Goal: Task Accomplishment & Management: Use online tool/utility

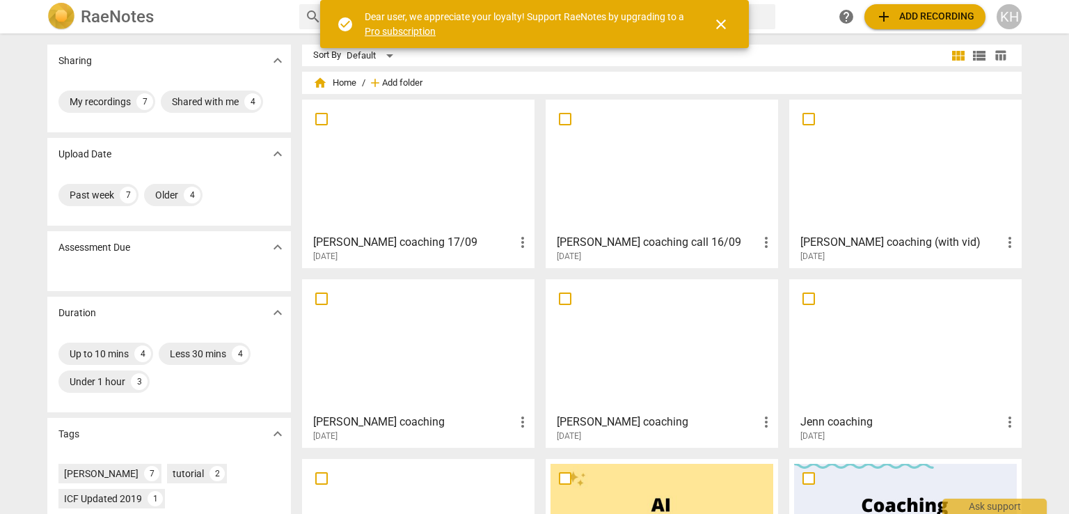
click at [398, 81] on span "Add folder" at bounding box center [402, 83] width 40 height 10
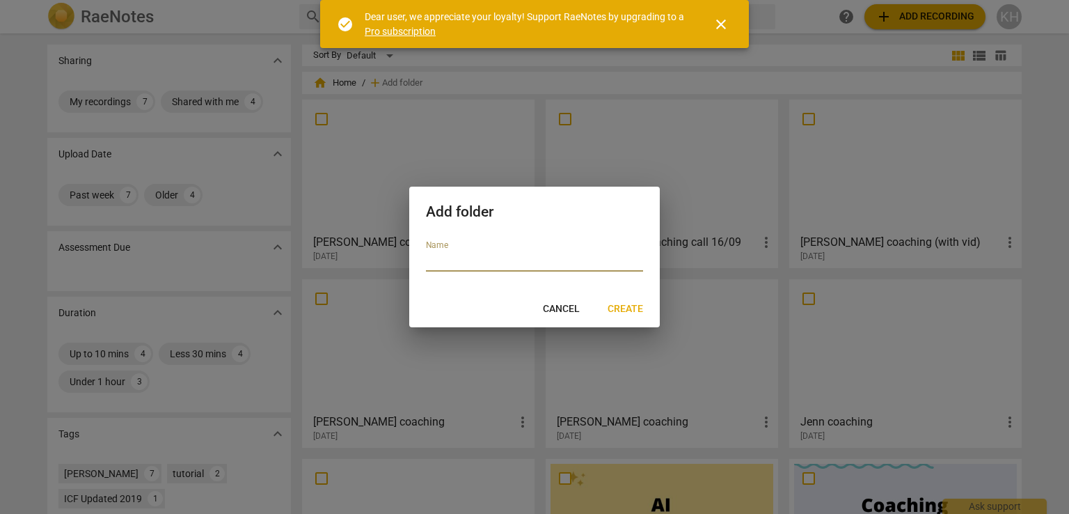
click at [574, 306] on span "Cancel" at bounding box center [561, 309] width 37 height 14
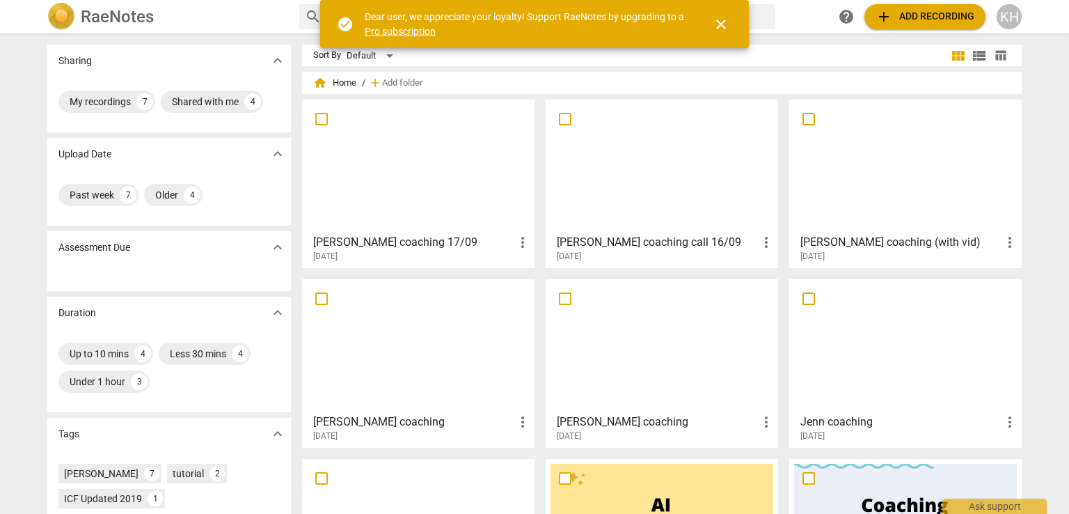
click at [906, 15] on span "add Add recording" at bounding box center [925, 16] width 99 height 17
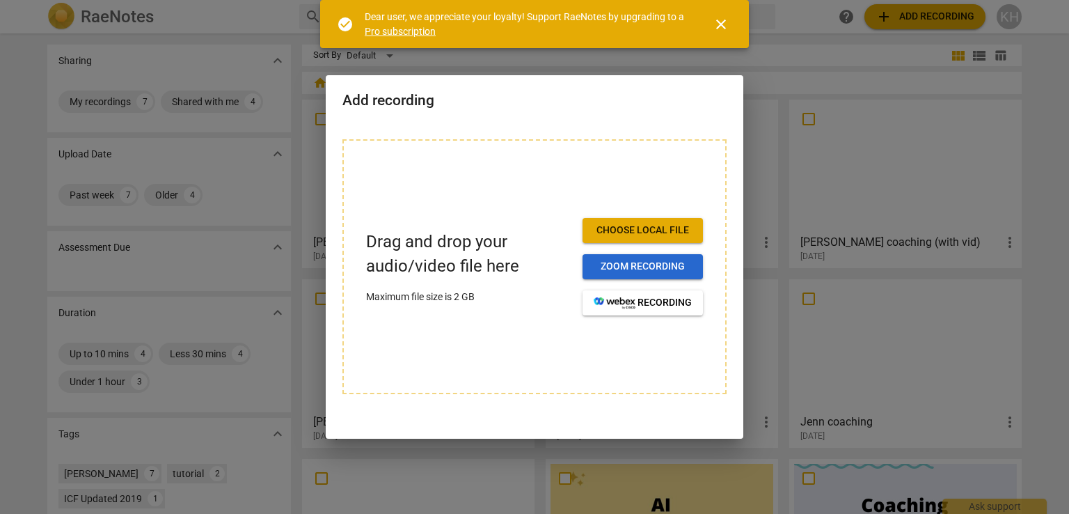
click at [659, 267] on span "Zoom recording" at bounding box center [643, 267] width 98 height 14
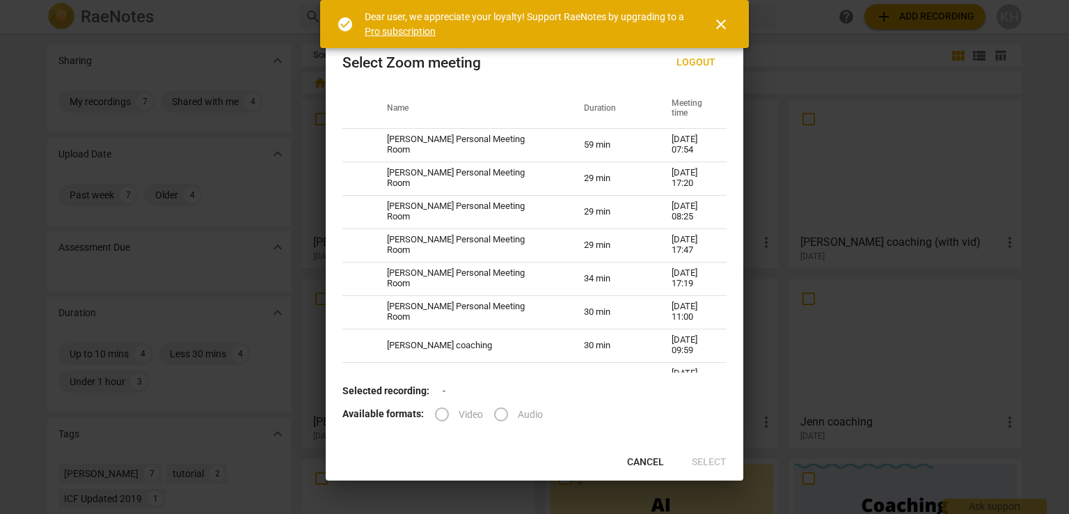
click at [716, 29] on span "close" at bounding box center [721, 24] width 17 height 17
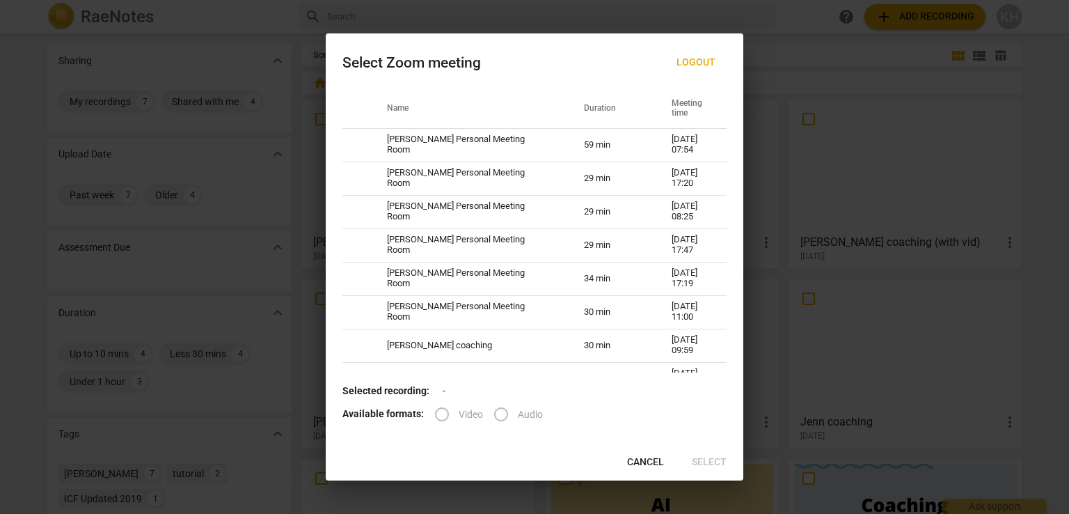
click at [636, 470] on button "Cancel" at bounding box center [645, 462] width 59 height 25
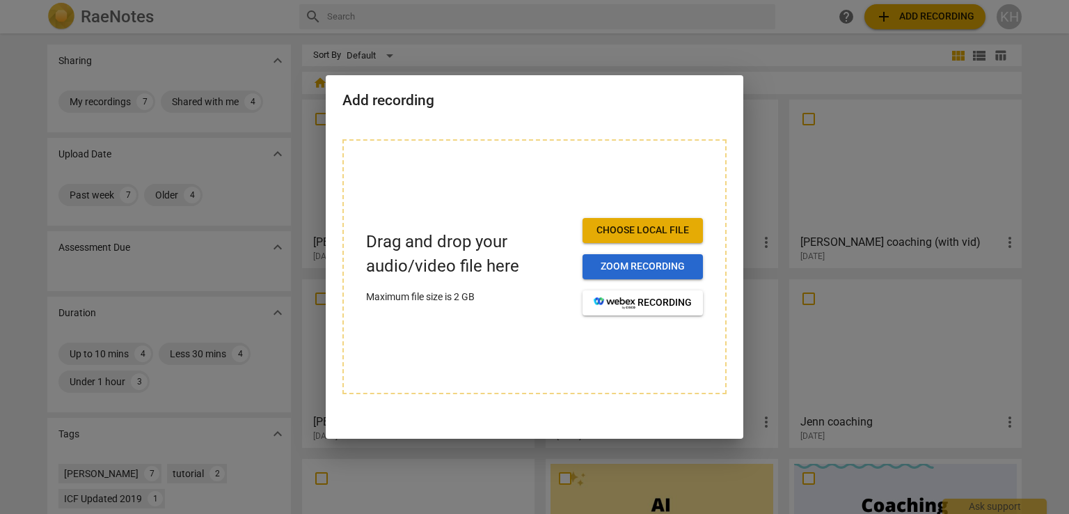
click at [624, 263] on span "Zoom recording" at bounding box center [643, 267] width 98 height 14
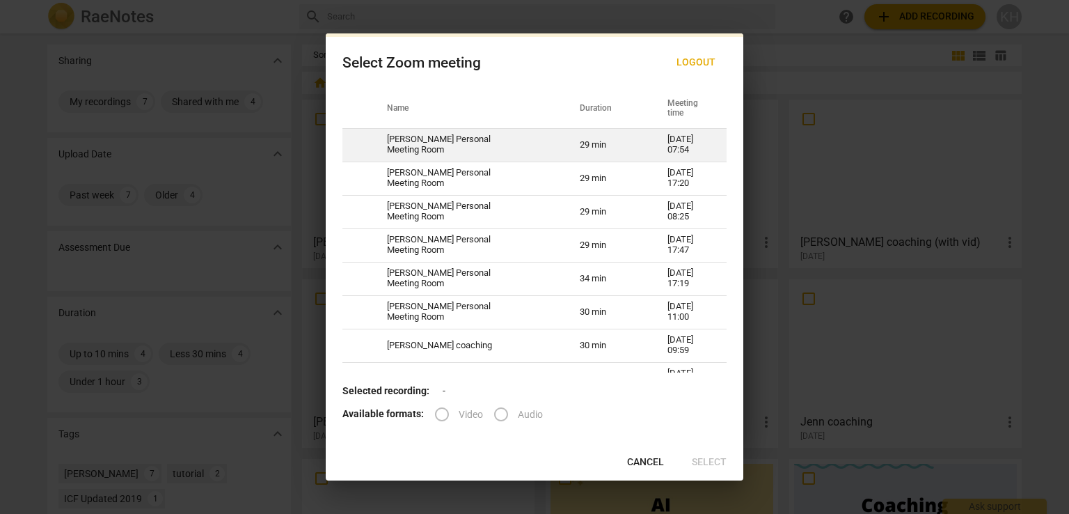
click at [457, 150] on td "[PERSON_NAME] Personal Meeting Room" at bounding box center [466, 144] width 193 height 33
radio input "true"
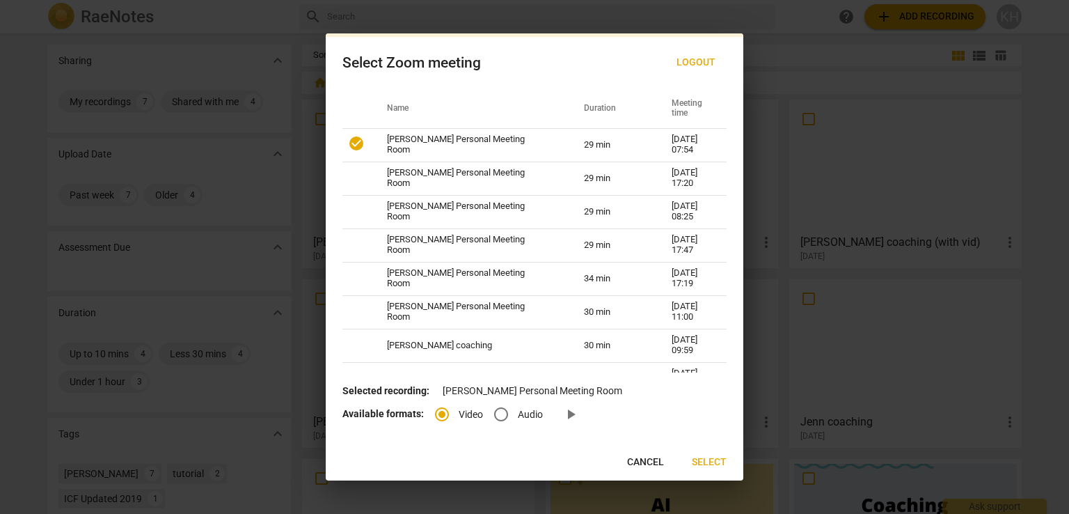
click at [700, 458] on span "Select" at bounding box center [709, 462] width 35 height 14
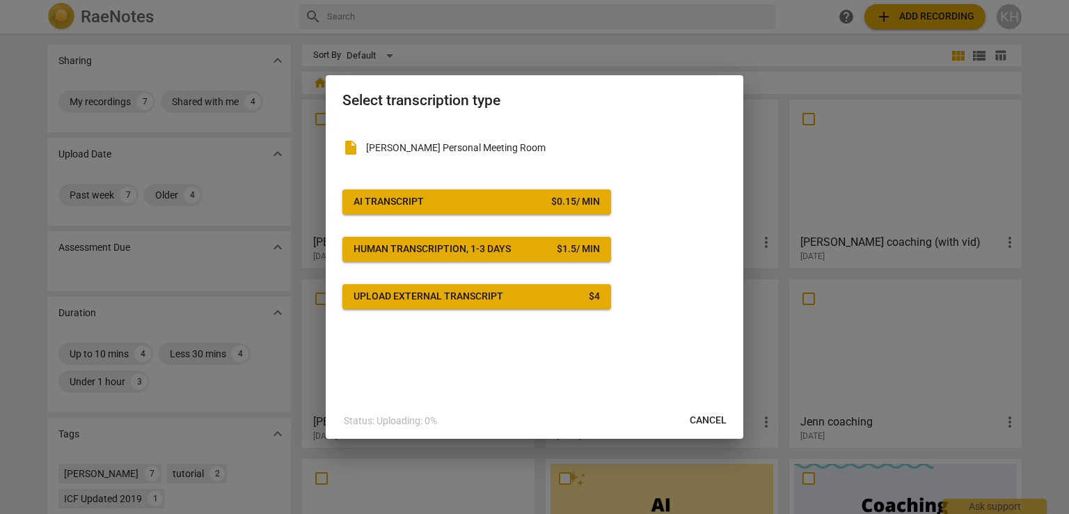
click at [555, 206] on div "$ 0.15 / min" at bounding box center [575, 202] width 49 height 14
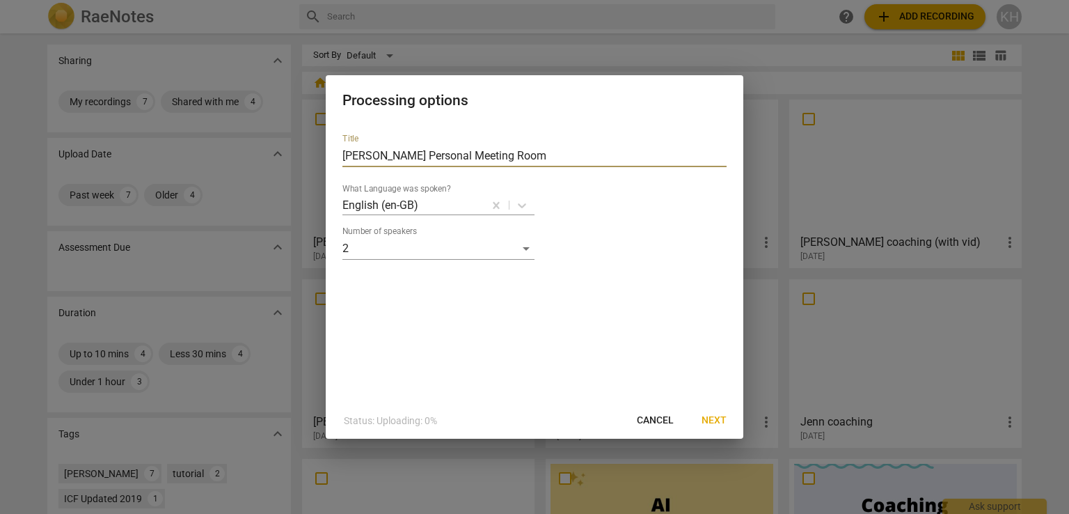
drag, startPoint x: 541, startPoint y: 164, endPoint x: 242, endPoint y: 184, distance: 299.3
click at [242, 190] on div "Processing options Title [PERSON_NAME] Personal Meeting Room What Language was …" at bounding box center [534, 257] width 1069 height 514
type input "[PERSON_NAME] coaching 19/09"
click at [719, 418] on span "Next" at bounding box center [714, 421] width 25 height 14
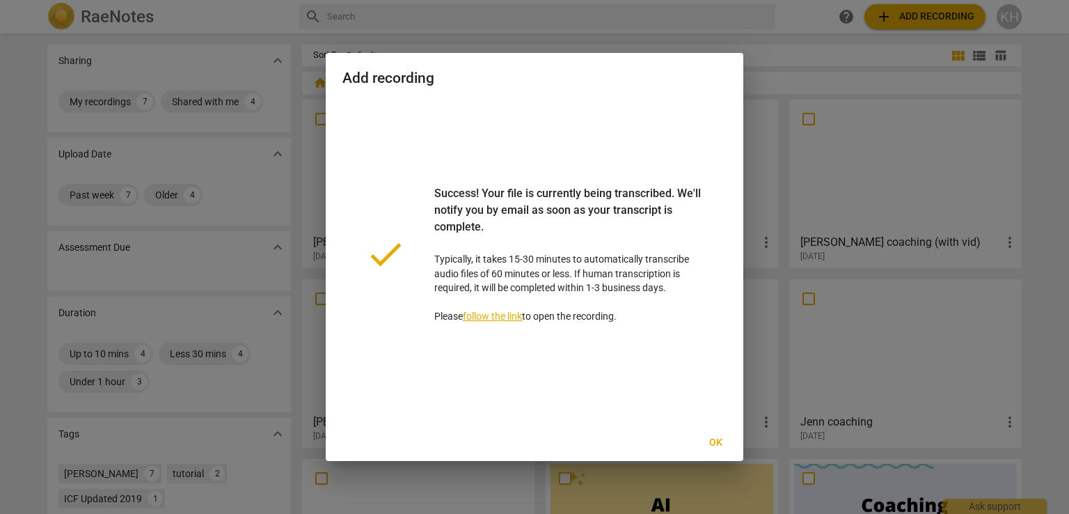
click at [793, 248] on div at bounding box center [534, 257] width 1069 height 514
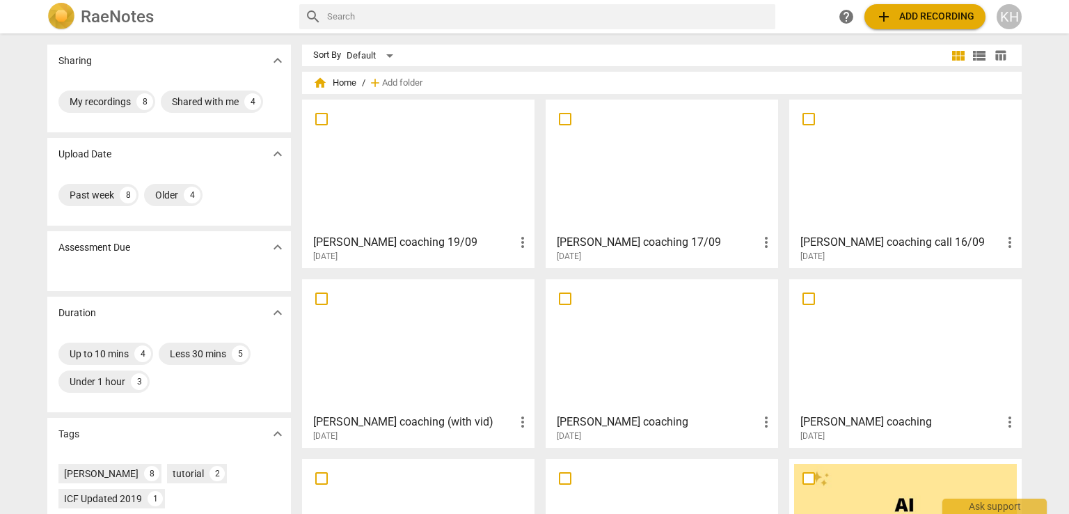
click at [366, 240] on h3 "[PERSON_NAME] coaching 19/09" at bounding box center [413, 242] width 201 height 17
